Goal: Information Seeking & Learning: Learn about a topic

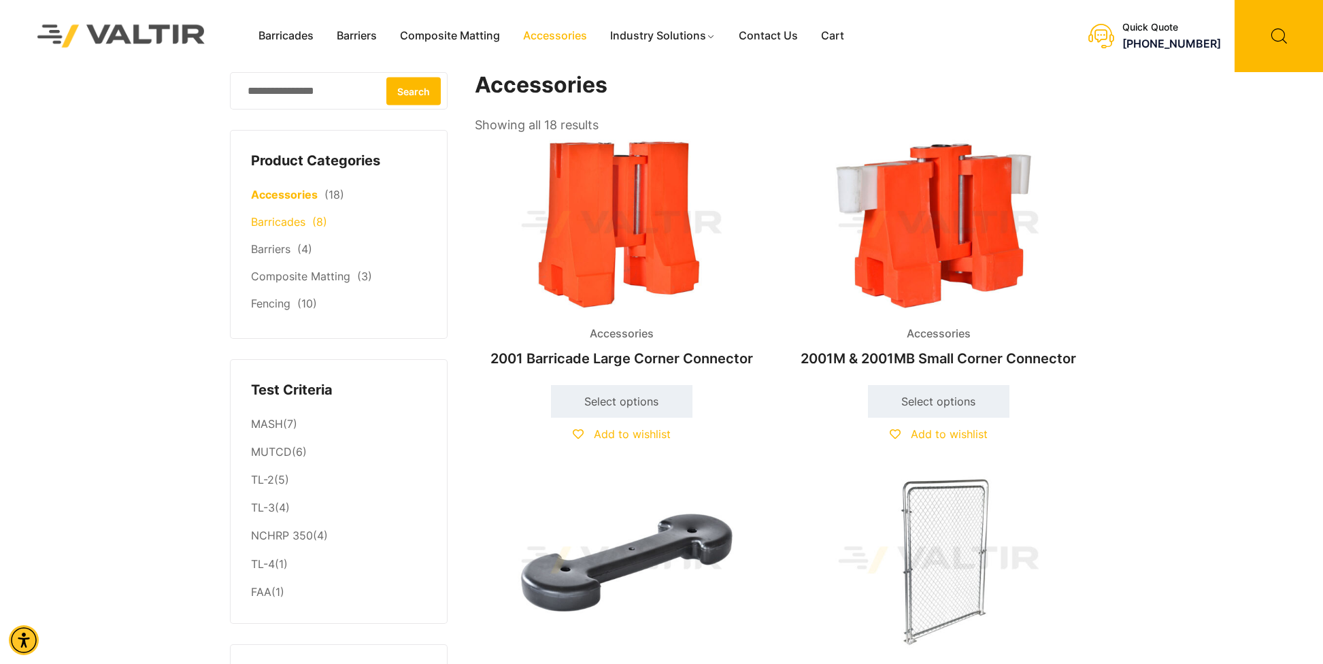
click at [320, 221] on span "(8)" at bounding box center [319, 222] width 15 height 14
click at [272, 221] on link "Barricades" at bounding box center [278, 222] width 54 height 14
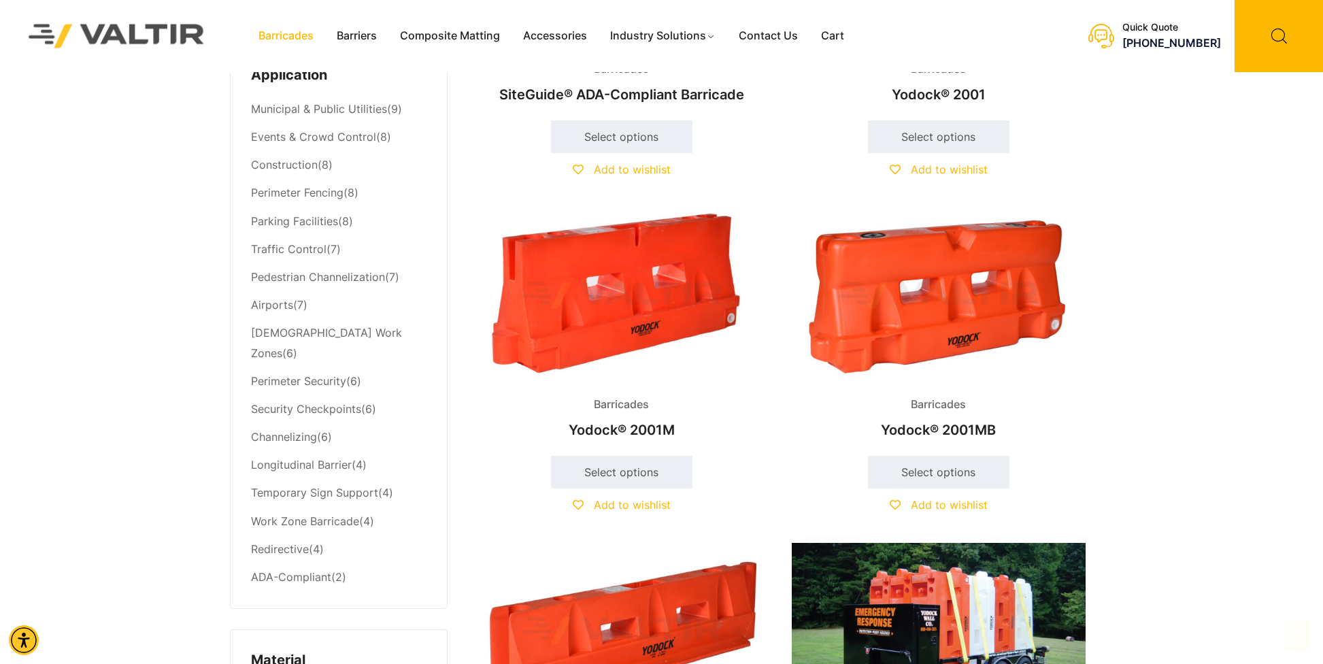
scroll to position [650, 0]
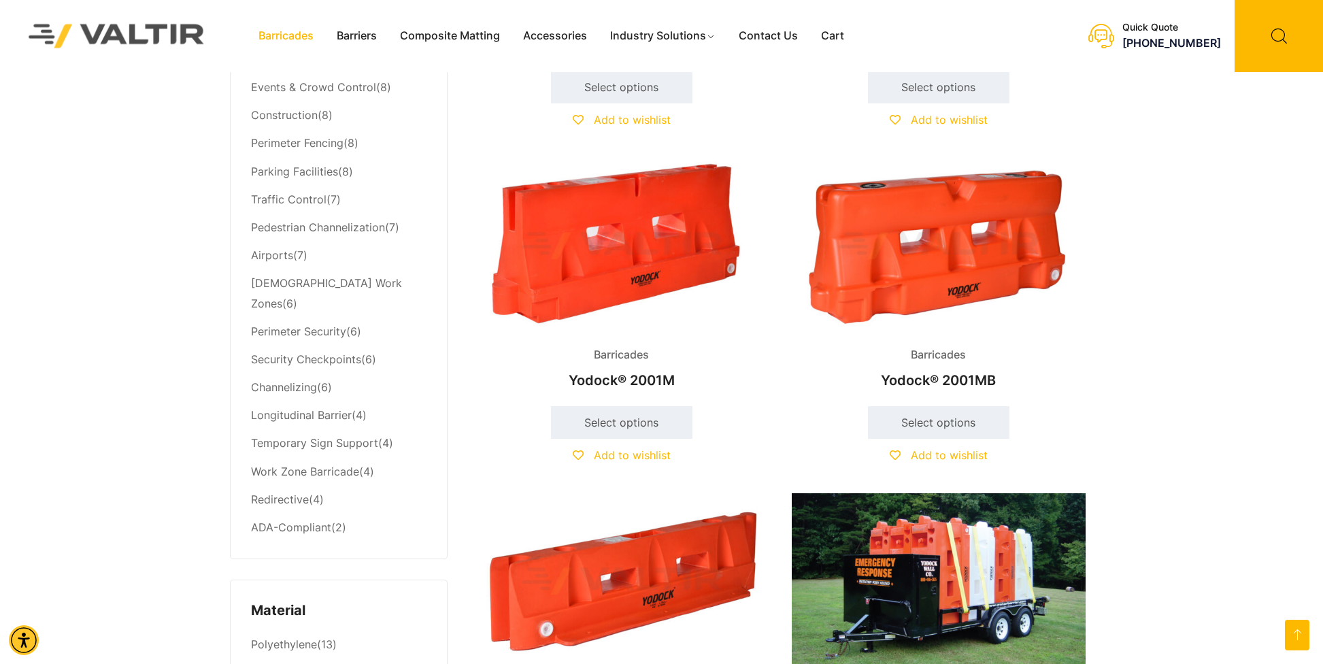
click at [877, 299] on img at bounding box center [939, 246] width 294 height 176
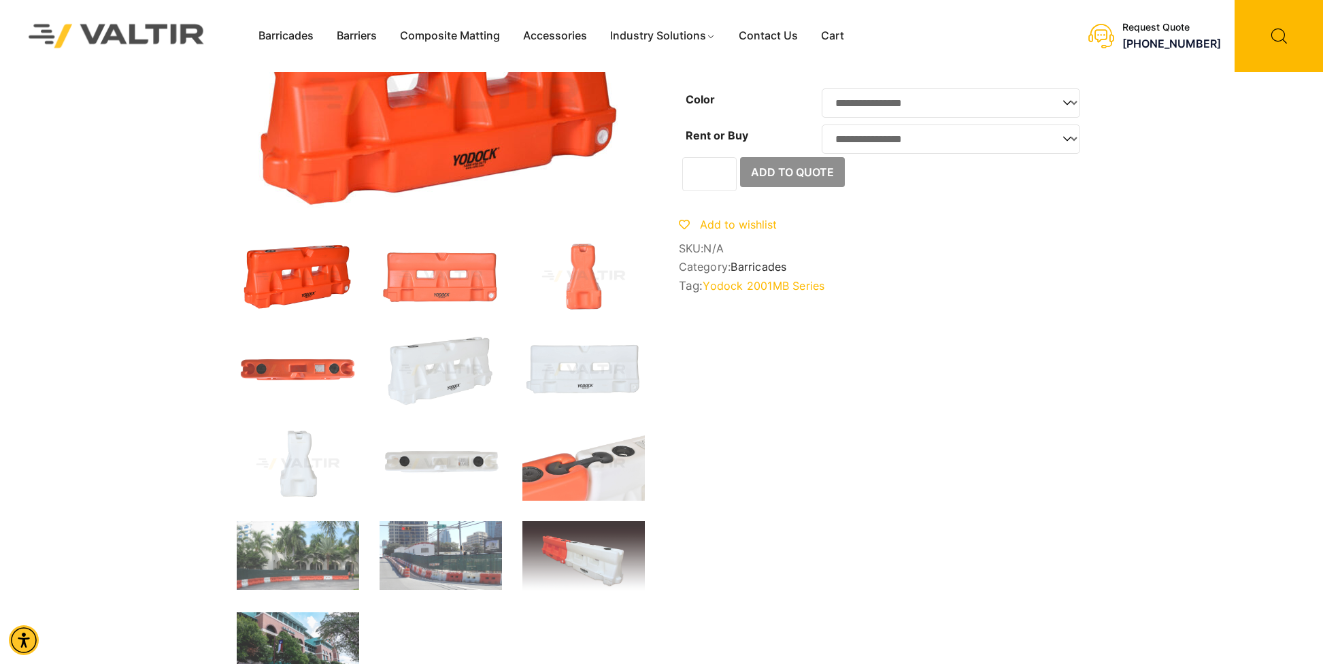
scroll to position [595, 0]
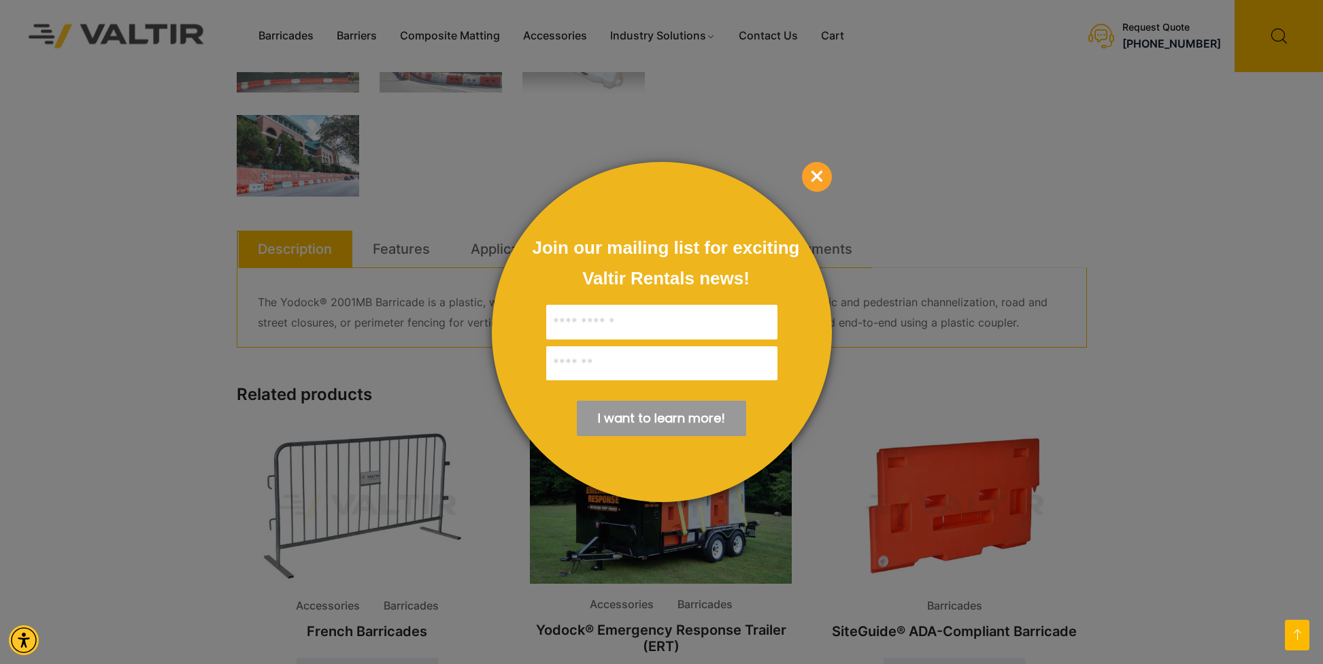
click at [808, 178] on span "×" at bounding box center [817, 177] width 30 height 30
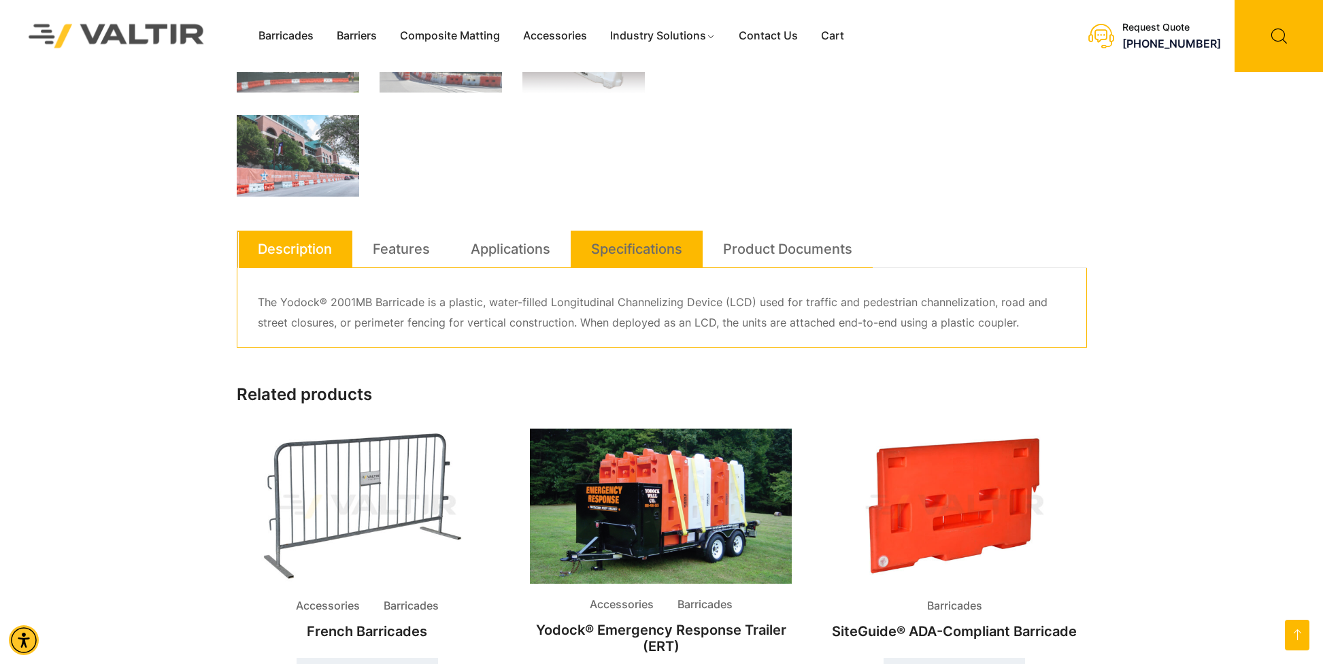
click at [651, 241] on link "Specifications" at bounding box center [636, 249] width 91 height 37
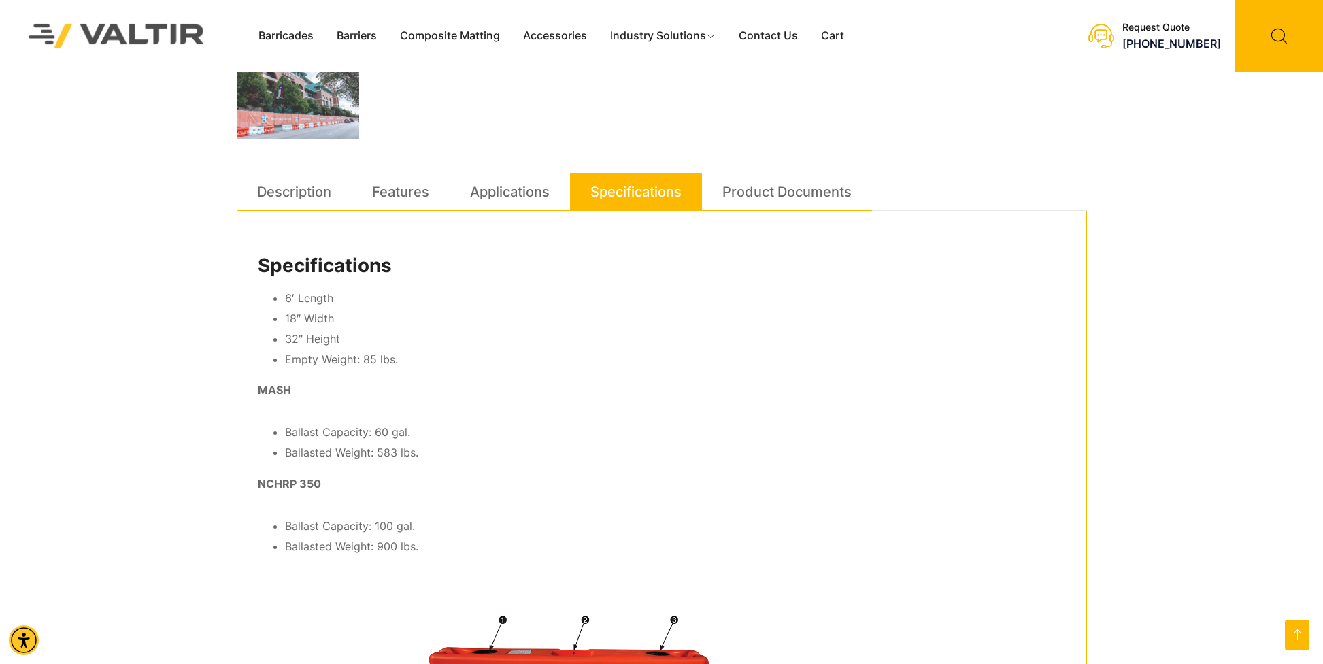
scroll to position [636, 0]
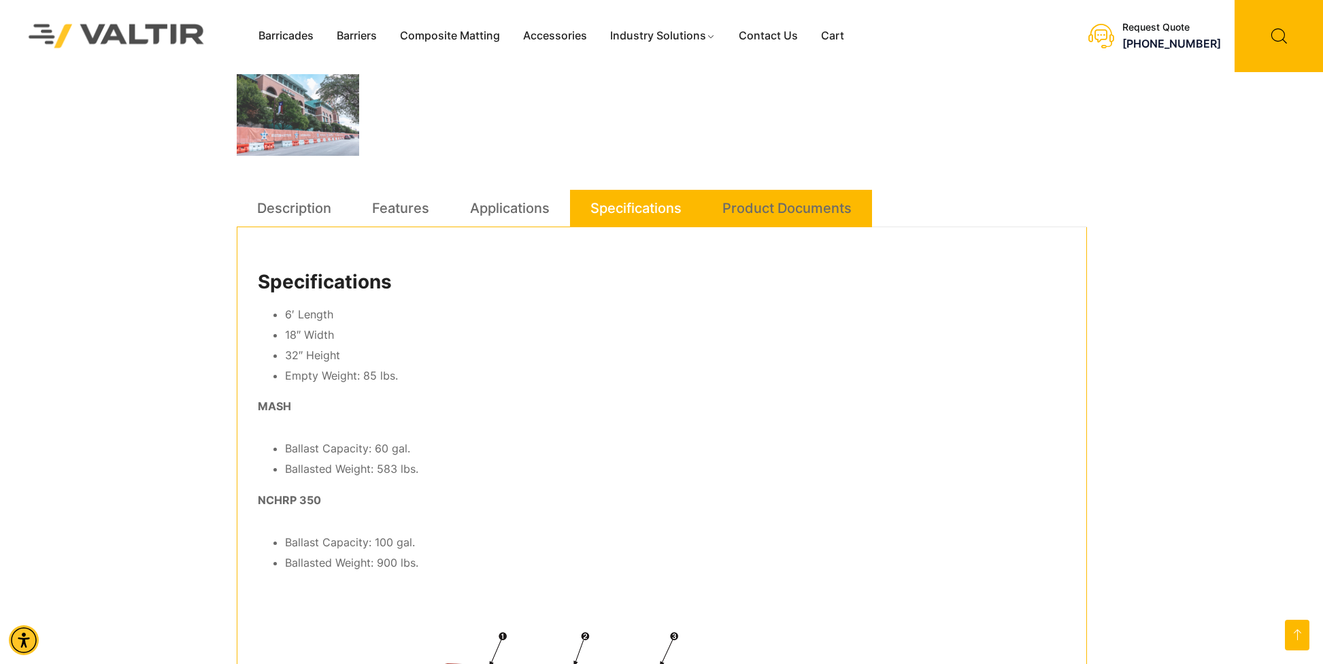
click at [770, 205] on link "Product Documents" at bounding box center [786, 208] width 129 height 37
